Goal: Information Seeking & Learning: Compare options

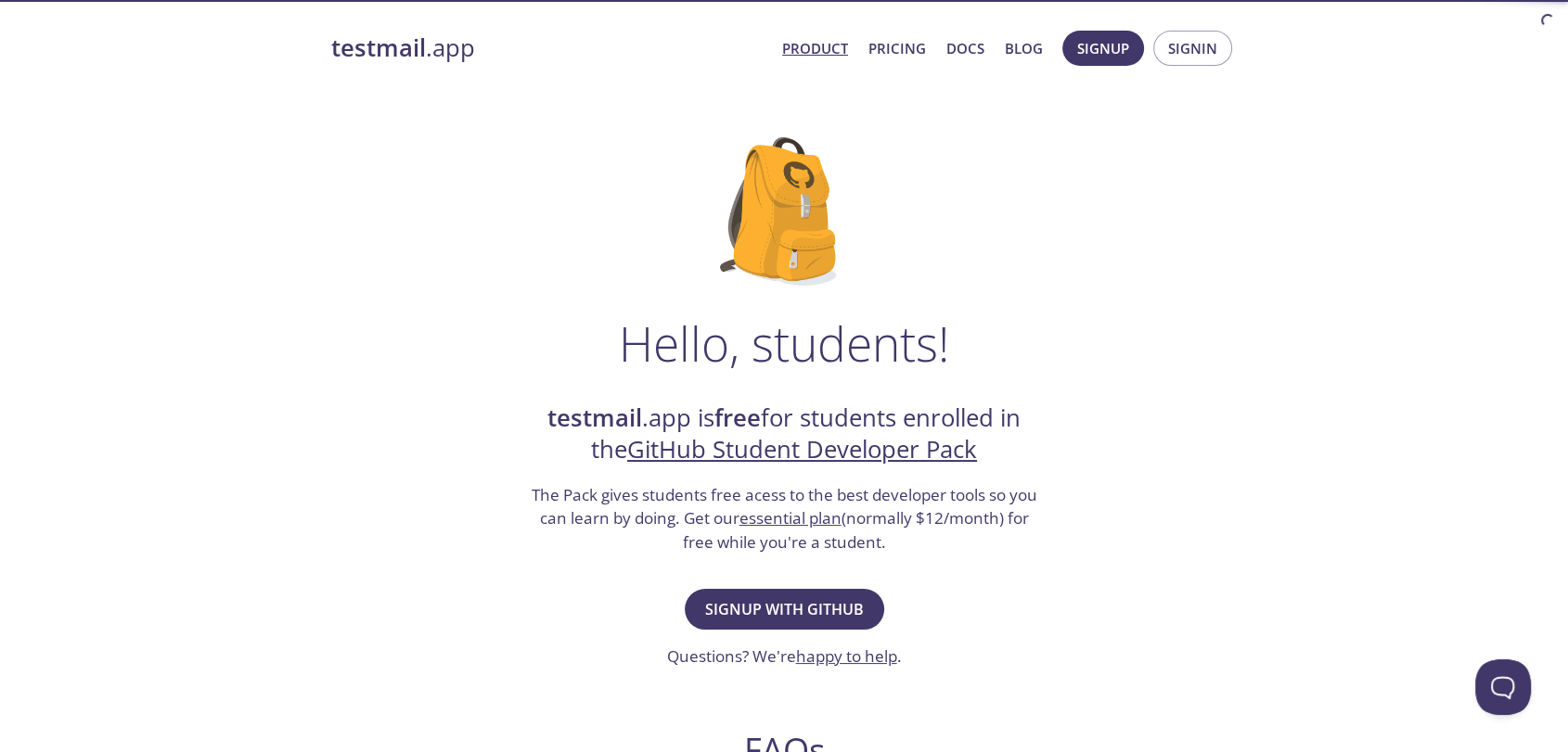
click at [796, 45] on link "Product" at bounding box center [815, 48] width 66 height 24
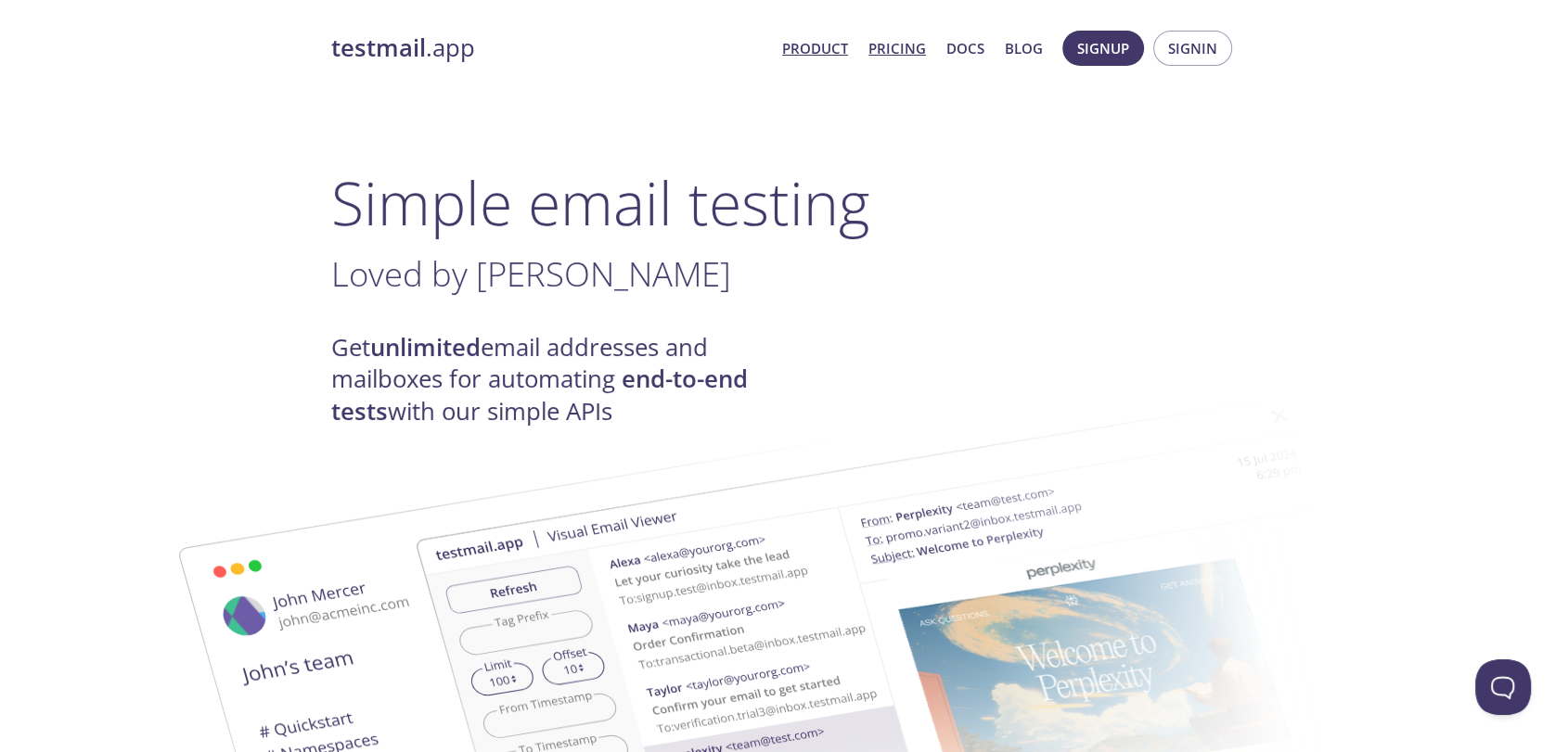
click at [909, 45] on link "Pricing" at bounding box center [897, 48] width 58 height 24
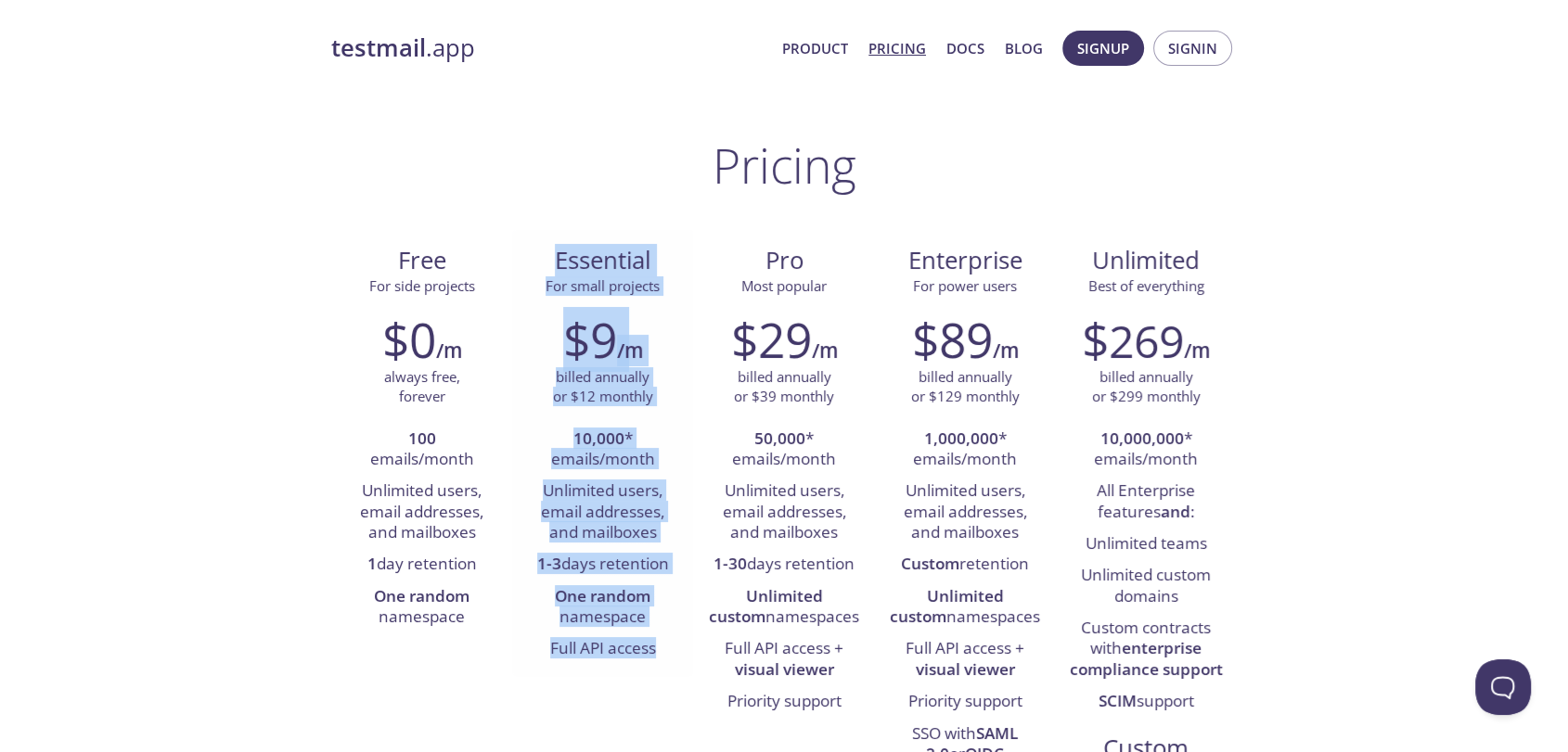
drag, startPoint x: 542, startPoint y: 253, endPoint x: 658, endPoint y: 665, distance: 428.0
click at [658, 665] on div "Essential For small projects $9 /m billed annually or $12 monthly 10,000 * emai…" at bounding box center [602, 453] width 181 height 447
click at [647, 668] on div "$9 /m billed annually or $12 monthly 10,000 * emails/month Unlimited users, ema…" at bounding box center [602, 488] width 181 height 378
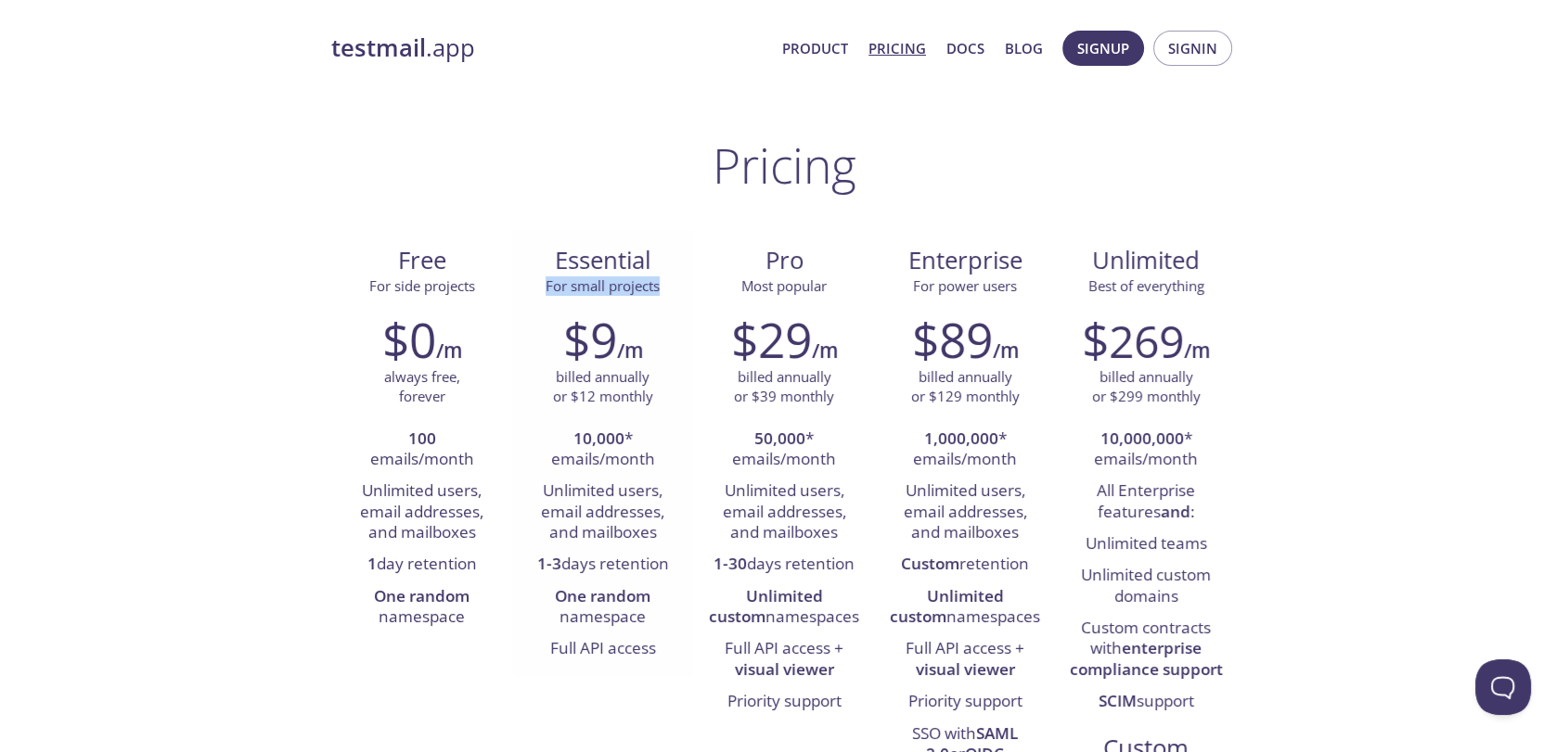
drag, startPoint x: 540, startPoint y: 284, endPoint x: 668, endPoint y: 284, distance: 128.0
click at [666, 284] on span "For small projects" at bounding box center [602, 286] width 151 height 19
click at [668, 291] on span "For small projects" at bounding box center [602, 286] width 151 height 19
drag, startPoint x: 529, startPoint y: 339, endPoint x: 654, endPoint y: 344, distance: 125.1
click at [654, 344] on div "$9 /m" at bounding box center [602, 340] width 153 height 56
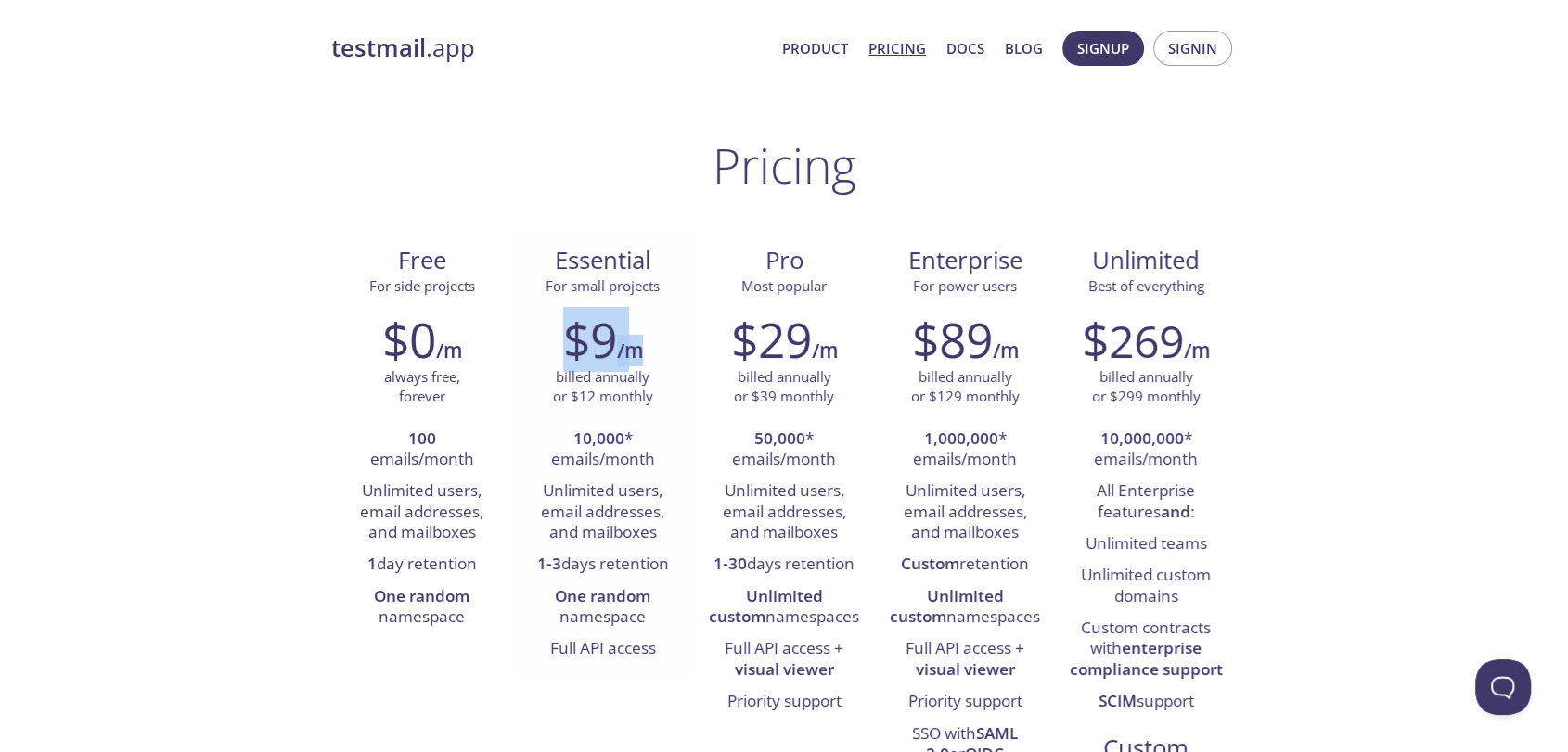
click at [660, 351] on div "$9 /m" at bounding box center [602, 340] width 153 height 56
drag, startPoint x: 532, startPoint y: 374, endPoint x: 660, endPoint y: 388, distance: 128.8
click at [654, 385] on div "billed annually or $12 monthly" at bounding box center [602, 387] width 153 height 40
click at [661, 388] on div "billed annually or $12 monthly" at bounding box center [602, 387] width 153 height 40
drag, startPoint x: 535, startPoint y: 400, endPoint x: 683, endPoint y: 393, distance: 148.2
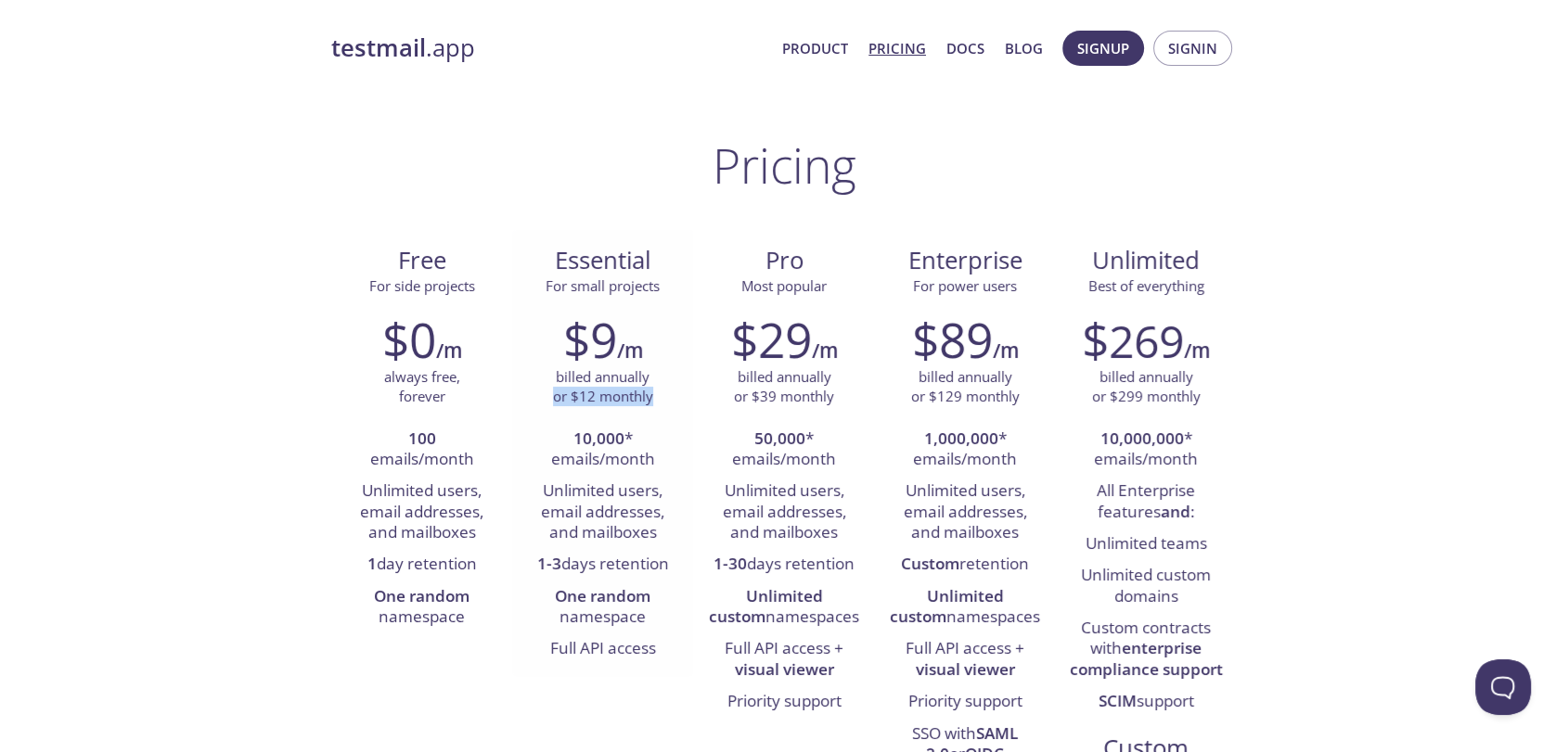
click at [683, 393] on div "$9 /m billed annually or $12 monthly 10,000 * emails/month Unlimited users, ema…" at bounding box center [602, 488] width 181 height 378
drag, startPoint x: 593, startPoint y: 373, endPoint x: 678, endPoint y: 375, distance: 85.0
click at [678, 375] on div "billed annually or $12 monthly" at bounding box center [602, 387] width 153 height 40
click at [680, 376] on div "$9 /m billed annually or $12 monthly 10,000 * emails/month Unlimited users, ema…" at bounding box center [602, 488] width 181 height 378
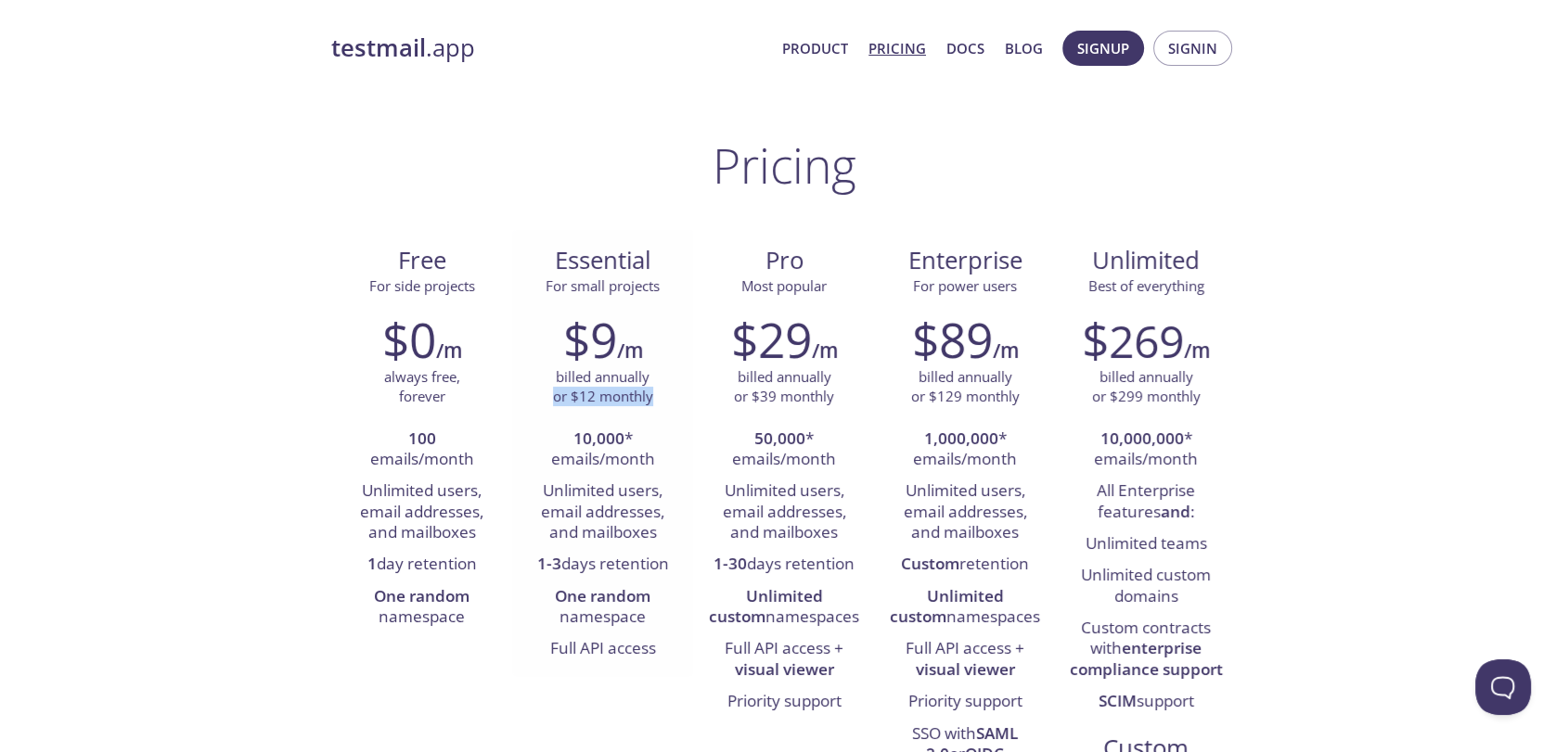
drag, startPoint x: 548, startPoint y: 392, endPoint x: 663, endPoint y: 392, distance: 115.0
click at [663, 392] on div "billed annually or $12 monthly" at bounding box center [602, 387] width 153 height 40
drag, startPoint x: 574, startPoint y: 430, endPoint x: 664, endPoint y: 432, distance: 90.0
click at [663, 431] on li "10,000 * emails/month" at bounding box center [602, 449] width 153 height 53
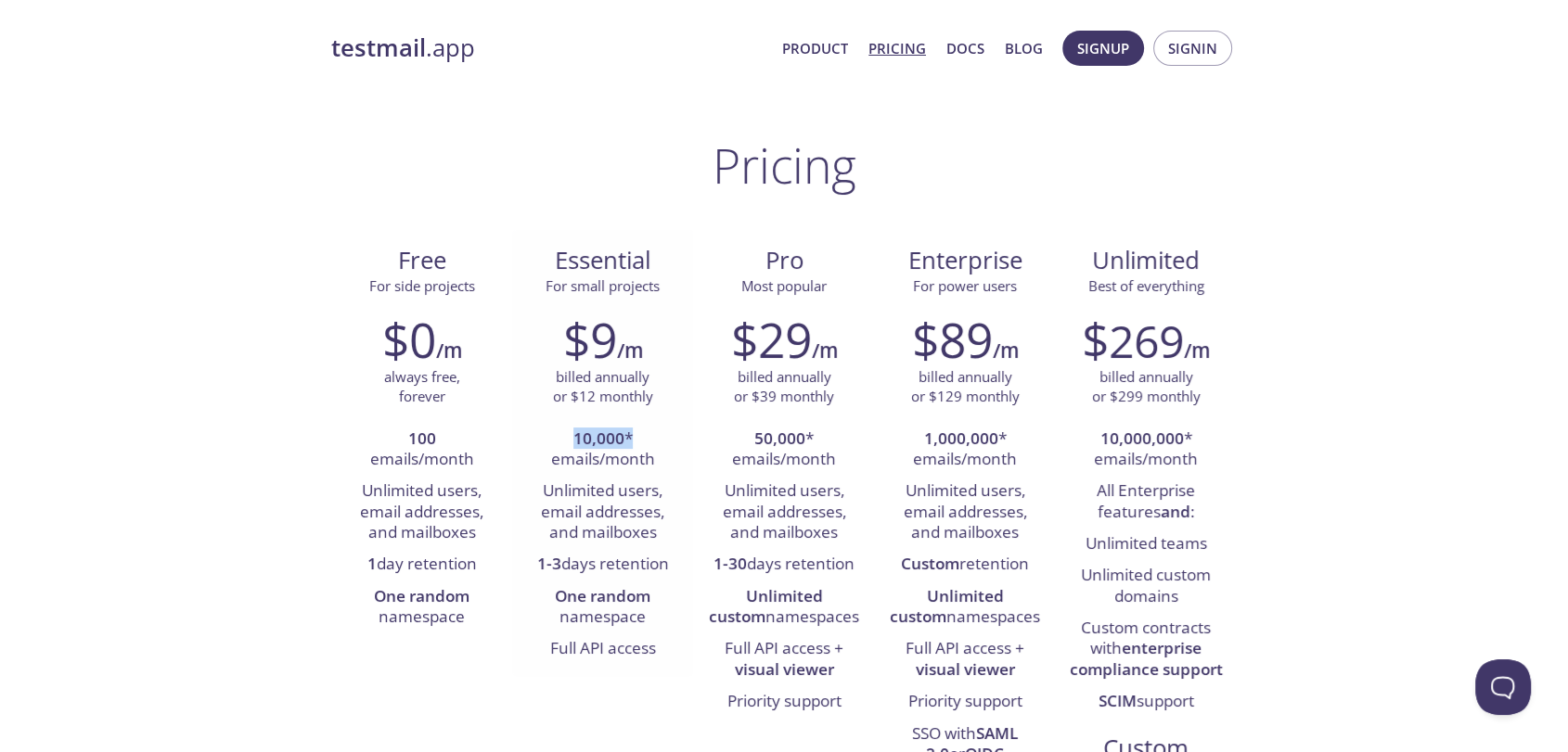
click at [664, 432] on li "10,000 * emails/month" at bounding box center [602, 449] width 153 height 53
drag, startPoint x: 532, startPoint y: 456, endPoint x: 683, endPoint y: 460, distance: 151.1
click at [681, 459] on div "$9 /m billed annually or $12 monthly 10,000 * emails/month Unlimited users, ema…" at bounding box center [602, 488] width 181 height 378
click at [683, 460] on div "$9 /m billed annually or $12 monthly 10,000 * emails/month Unlimited users, ema…" at bounding box center [602, 488] width 181 height 378
drag, startPoint x: 536, startPoint y: 486, endPoint x: 673, endPoint y: 494, distance: 137.2
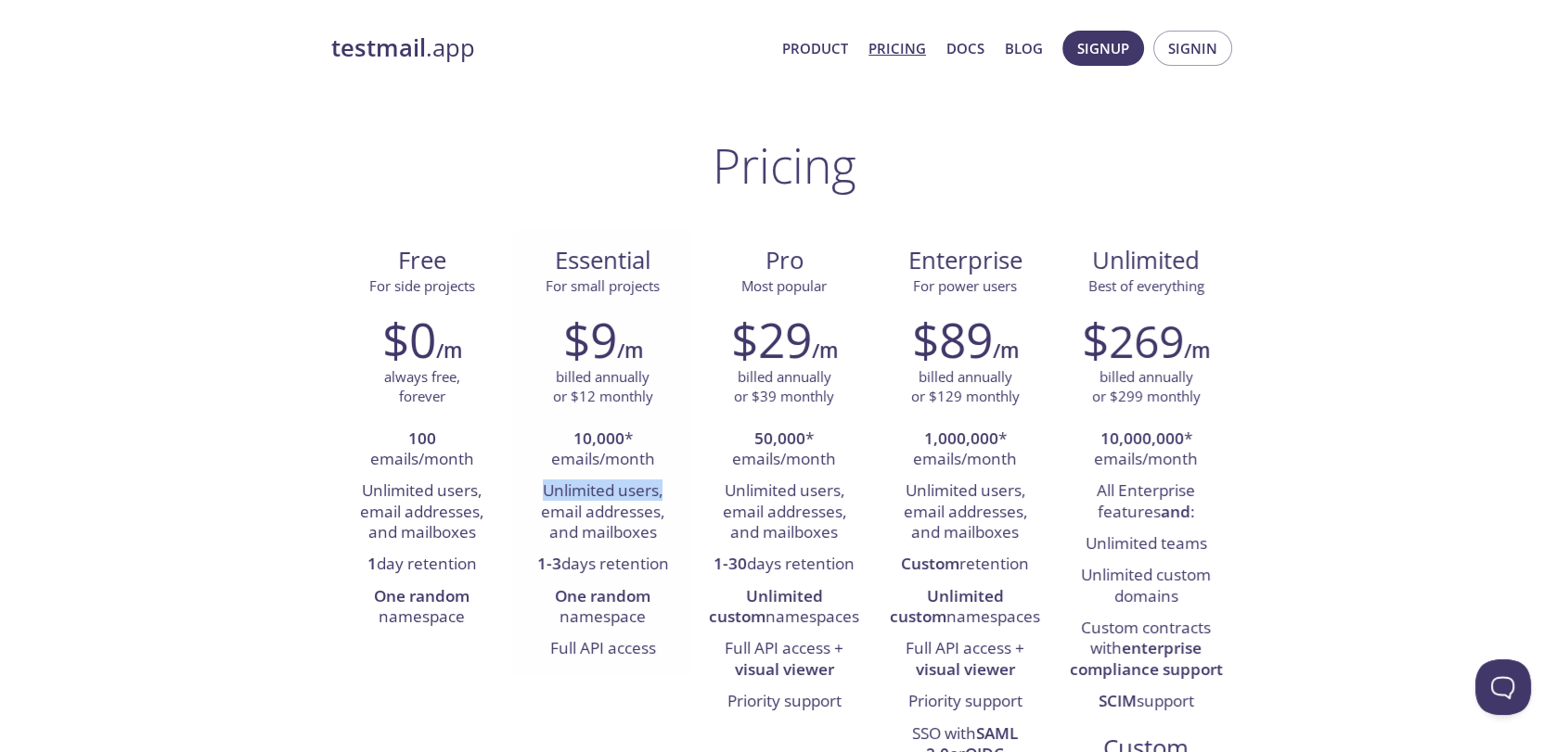
click at [673, 494] on li "Unlimited users, email addresses, and mailboxes" at bounding box center [602, 512] width 153 height 73
drag, startPoint x: 523, startPoint y: 511, endPoint x: 678, endPoint y: 510, distance: 155.0
click at [678, 510] on div "$9 /m billed annually or $12 monthly 10,000 * emails/month Unlimited users, ema…" at bounding box center [602, 488] width 181 height 378
drag, startPoint x: 547, startPoint y: 528, endPoint x: 672, endPoint y: 528, distance: 125.0
click at [672, 528] on li "Unlimited users, email addresses, and mailboxes" at bounding box center [602, 512] width 153 height 73
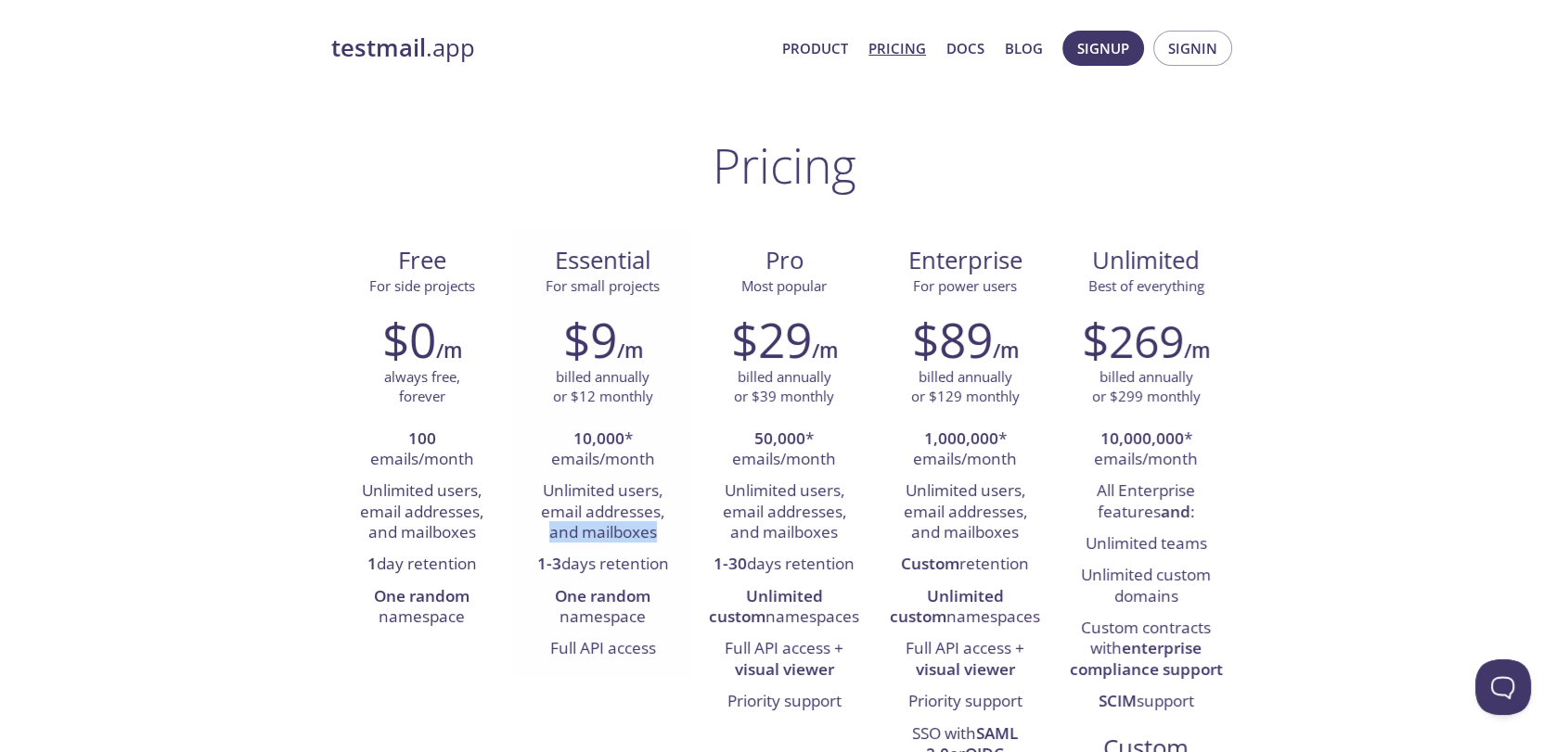
click at [672, 528] on li "Unlimited users, email addresses, and mailboxes" at bounding box center [602, 512] width 153 height 73
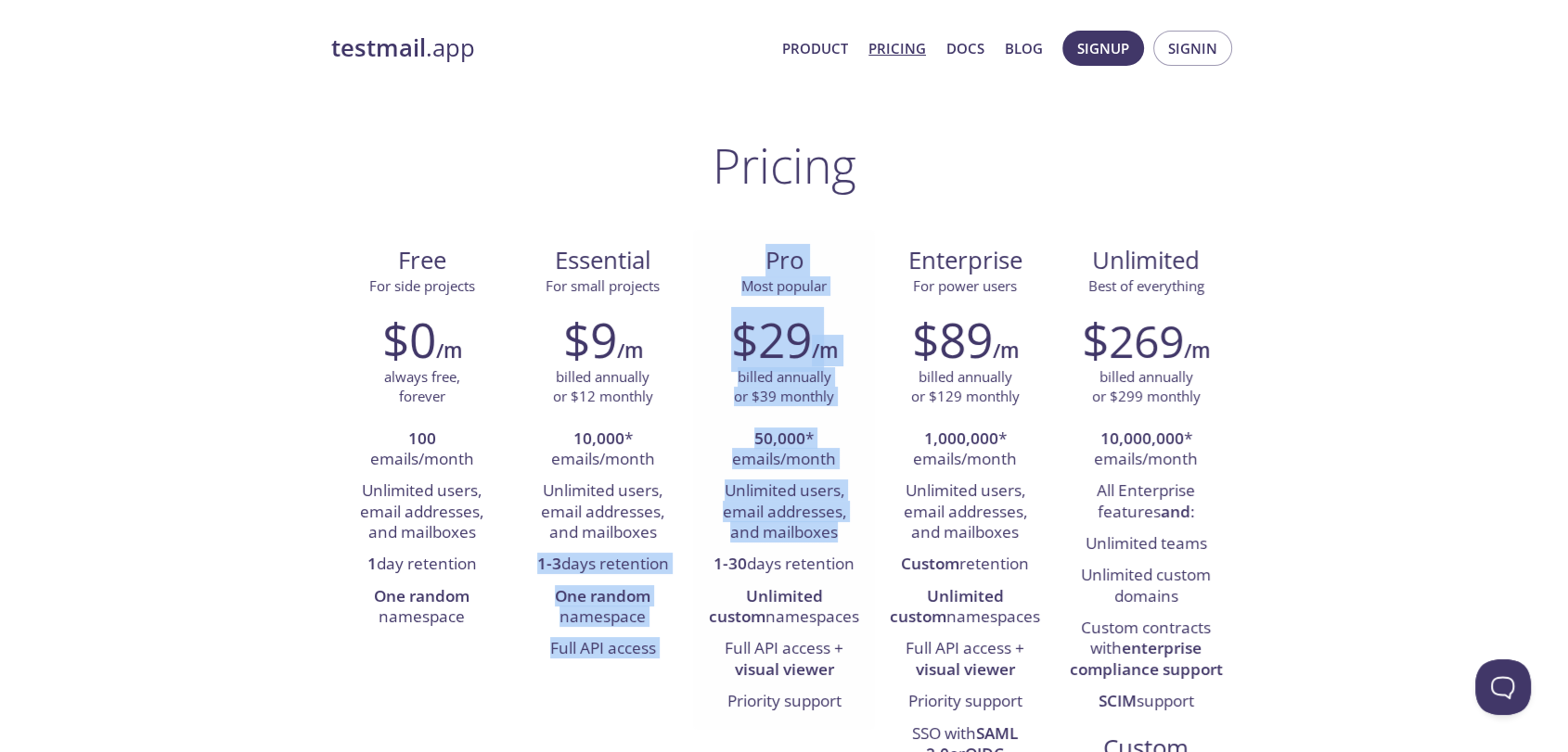
drag, startPoint x: 525, startPoint y: 553, endPoint x: 693, endPoint y: 559, distance: 168.1
click at [694, 559] on div "Free For side projects $0 /m always free, forever 100 emails/month Unlimited us…" at bounding box center [784, 554] width 906 height 648
click at [690, 559] on div "$9 /m billed annually or $12 monthly 10,000 * emails/month Unlimited users, ema…" at bounding box center [602, 488] width 181 height 378
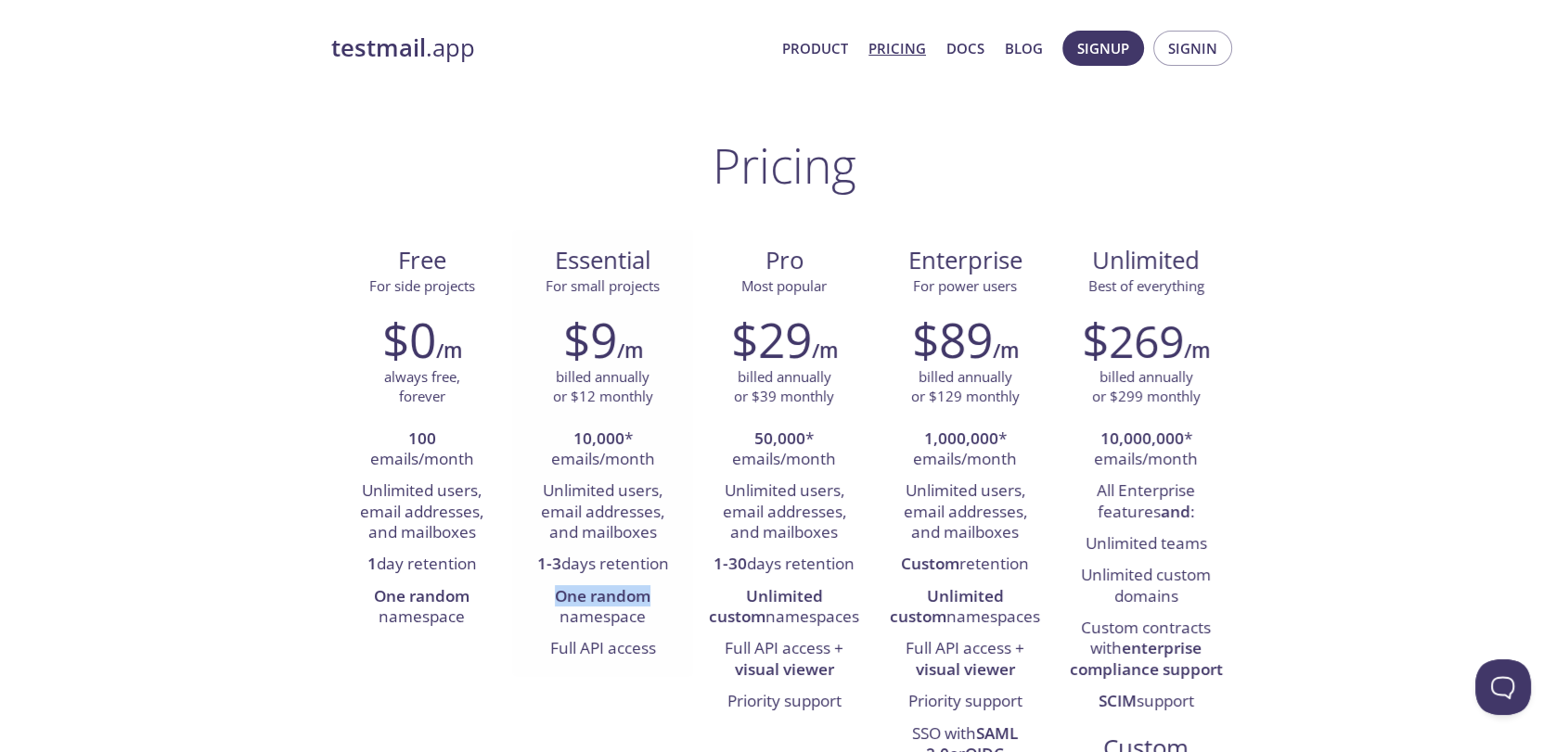
drag, startPoint x: 547, startPoint y: 586, endPoint x: 660, endPoint y: 601, distance: 114.0
click at [660, 601] on li "One random namespace" at bounding box center [602, 607] width 153 height 53
drag, startPoint x: 554, startPoint y: 613, endPoint x: 663, endPoint y: 616, distance: 109.0
click at [663, 616] on li "One random namespace" at bounding box center [602, 607] width 153 height 53
click at [663, 616] on li "One random namespace" at bounding box center [602, 607] width 153 height 53
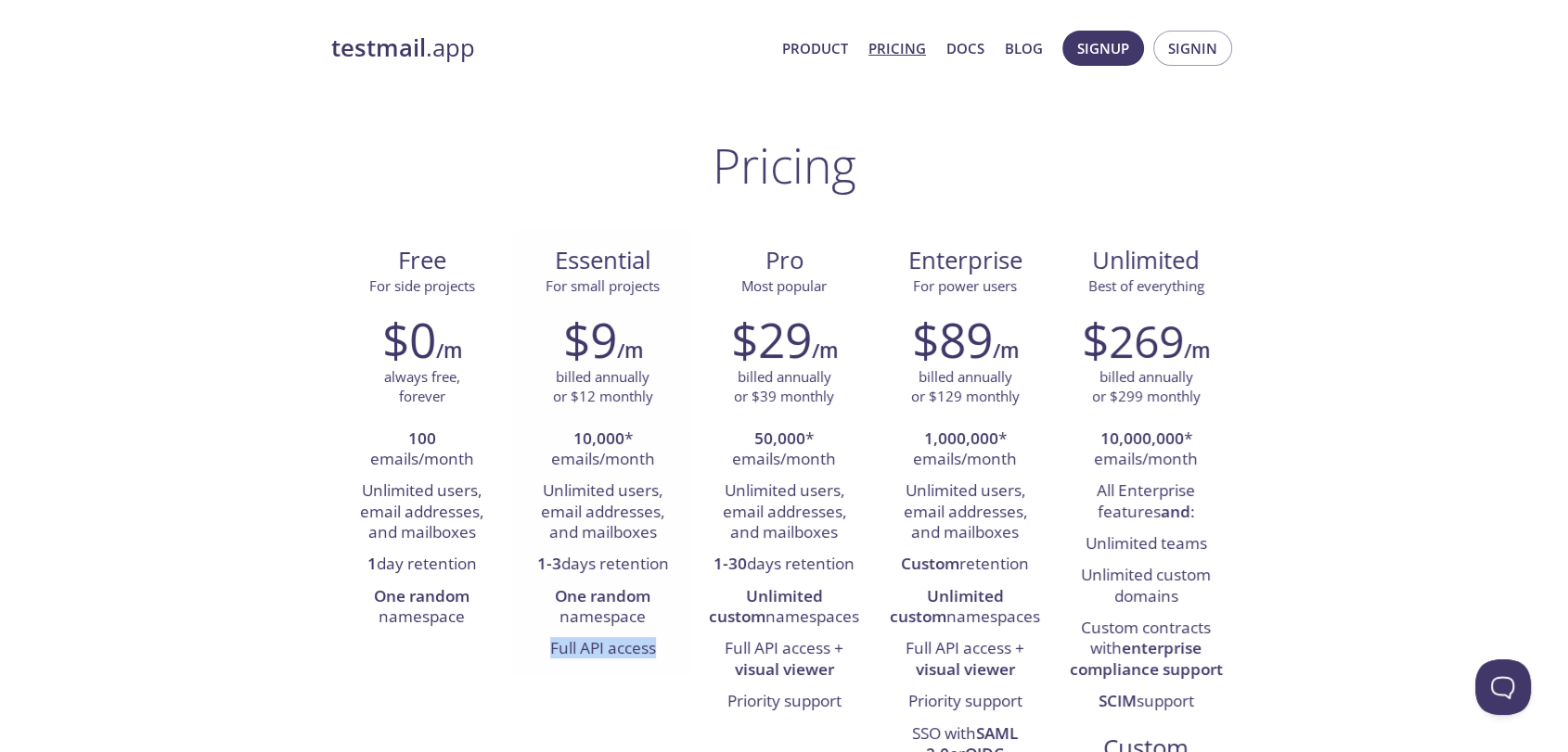
drag, startPoint x: 542, startPoint y: 640, endPoint x: 668, endPoint y: 645, distance: 126.1
click at [668, 645] on li "Full API access" at bounding box center [602, 649] width 153 height 32
